Goal: Task Accomplishment & Management: Manage account settings

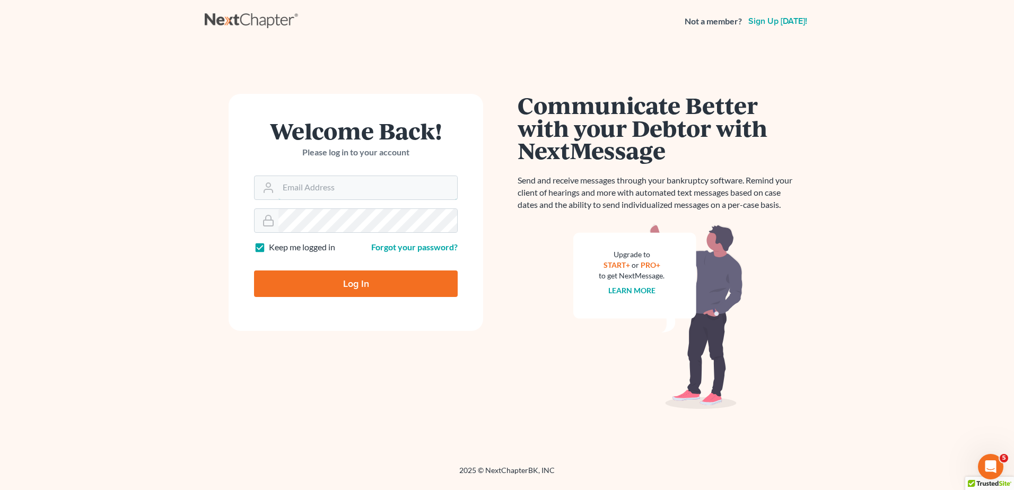
type input "lcueva@wellerlegalgroup.com"
click at [384, 273] on input "Log In" at bounding box center [356, 283] width 204 height 27
type input "Thinking..."
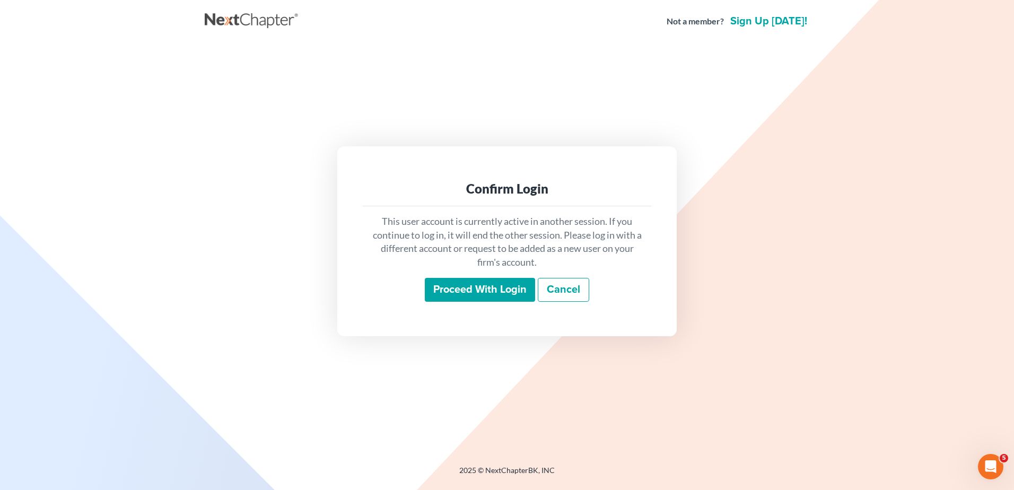
click at [462, 281] on input "Proceed with login" at bounding box center [480, 290] width 110 height 24
